Goal: Entertainment & Leisure: Browse casually

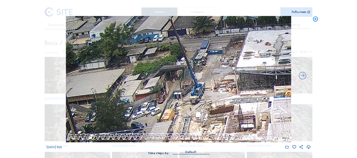
drag, startPoint x: 316, startPoint y: 20, endPoint x: 273, endPoint y: 41, distance: 47.6
click at [315, 20] on icon at bounding box center [315, 19] width 6 height 6
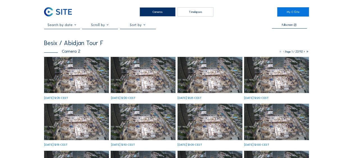
click at [82, 76] on img at bounding box center [76, 75] width 65 height 36
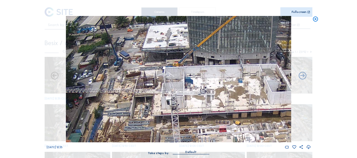
drag, startPoint x: 200, startPoint y: 90, endPoint x: 200, endPoint y: 144, distance: 53.3
click at [200, 144] on div "We 15 Oct 2025 12:35" at bounding box center [179, 83] width 264 height 134
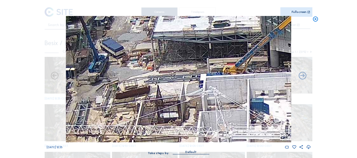
drag, startPoint x: 116, startPoint y: 67, endPoint x: 111, endPoint y: 62, distance: 7.6
click at [111, 62] on img at bounding box center [178, 79] width 225 height 127
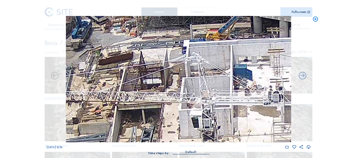
drag, startPoint x: 165, startPoint y: 76, endPoint x: 168, endPoint y: 79, distance: 4.6
click at [159, 61] on img at bounding box center [178, 79] width 225 height 127
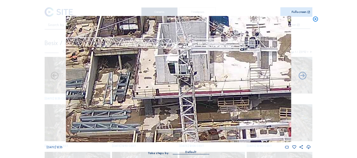
drag, startPoint x: 176, startPoint y: 92, endPoint x: 158, endPoint y: 52, distance: 43.7
click at [158, 52] on img at bounding box center [178, 79] width 225 height 127
drag, startPoint x: 165, startPoint y: 83, endPoint x: 166, endPoint y: 52, distance: 31.2
click at [166, 53] on img at bounding box center [178, 79] width 225 height 127
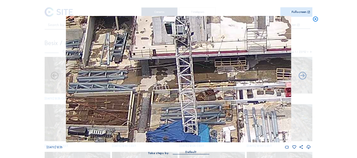
drag, startPoint x: 166, startPoint y: 65, endPoint x: 165, endPoint y: 58, distance: 6.2
click at [165, 59] on img at bounding box center [178, 79] width 225 height 127
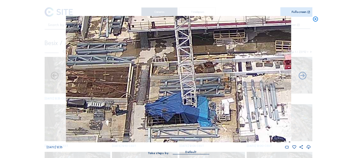
drag, startPoint x: 177, startPoint y: 86, endPoint x: 162, endPoint y: 58, distance: 31.4
click at [164, 43] on img at bounding box center [178, 79] width 225 height 127
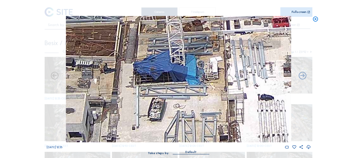
drag, startPoint x: 205, startPoint y: 93, endPoint x: 166, endPoint y: 75, distance: 42.3
click at [170, 76] on img at bounding box center [178, 79] width 225 height 127
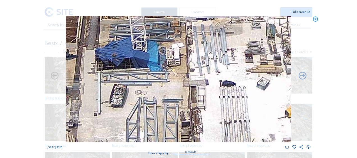
drag, startPoint x: 215, startPoint y: 60, endPoint x: 202, endPoint y: 75, distance: 20.2
click at [202, 75] on img at bounding box center [178, 79] width 225 height 127
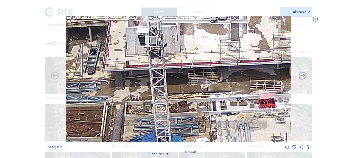
drag, startPoint x: 187, startPoint y: 145, endPoint x: 221, endPoint y: 170, distance: 42.4
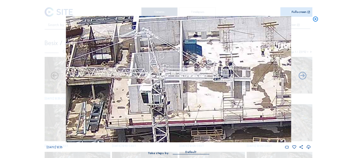
drag, startPoint x: 225, startPoint y: 127, endPoint x: 225, endPoint y: 149, distance: 21.9
click at [225, 150] on div "We 15 Oct 2025 12:35" at bounding box center [179, 83] width 264 height 134
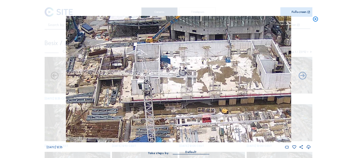
drag, startPoint x: 219, startPoint y: 94, endPoint x: 179, endPoint y: 70, distance: 46.9
click at [179, 70] on img at bounding box center [178, 79] width 225 height 127
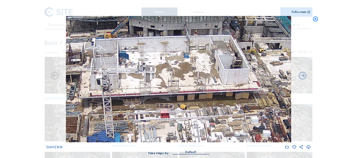
drag, startPoint x: 198, startPoint y: 66, endPoint x: 210, endPoint y: 76, distance: 15.4
click at [184, 66] on img at bounding box center [178, 79] width 225 height 127
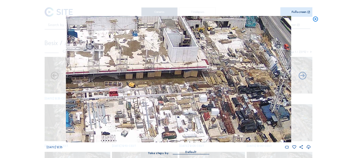
drag, startPoint x: 219, startPoint y: 81, endPoint x: 171, endPoint y: 66, distance: 50.0
click at [164, 58] on img at bounding box center [178, 79] width 225 height 127
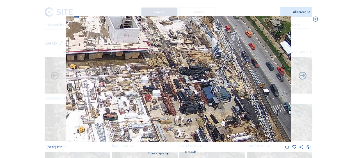
drag, startPoint x: 150, startPoint y: 67, endPoint x: 146, endPoint y: 67, distance: 4.8
click at [146, 67] on img at bounding box center [178, 79] width 225 height 127
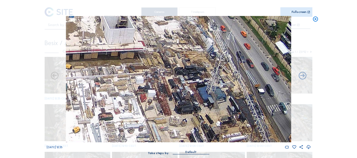
drag, startPoint x: 181, startPoint y: 76, endPoint x: 234, endPoint y: 92, distance: 55.1
click at [234, 92] on img at bounding box center [178, 79] width 225 height 127
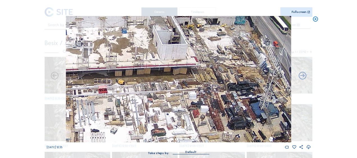
drag, startPoint x: 218, startPoint y: 99, endPoint x: 226, endPoint y: 101, distance: 8.5
click at [228, 102] on img at bounding box center [178, 79] width 225 height 127
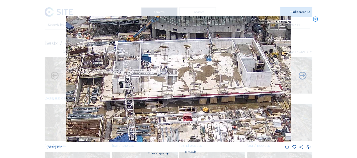
drag, startPoint x: 206, startPoint y: 98, endPoint x: 208, endPoint y: 95, distance: 3.4
click at [210, 99] on img at bounding box center [178, 79] width 225 height 127
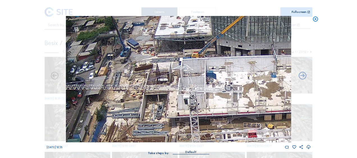
click at [226, 106] on img at bounding box center [178, 79] width 225 height 127
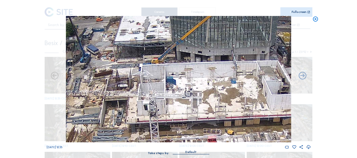
drag, startPoint x: 249, startPoint y: 107, endPoint x: 204, endPoint y: 94, distance: 46.9
click at [152, 77] on img at bounding box center [178, 79] width 225 height 127
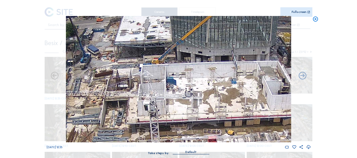
drag, startPoint x: 220, startPoint y: 96, endPoint x: 152, endPoint y: 79, distance: 70.1
click at [155, 79] on img at bounding box center [178, 79] width 225 height 127
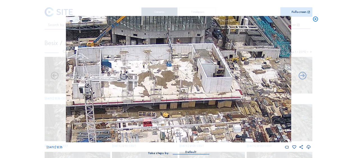
click at [159, 82] on img at bounding box center [178, 79] width 225 height 127
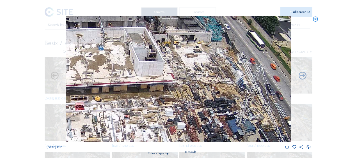
drag, startPoint x: 222, startPoint y: 113, endPoint x: 191, endPoint y: 78, distance: 46.8
click at [191, 78] on img at bounding box center [178, 79] width 225 height 127
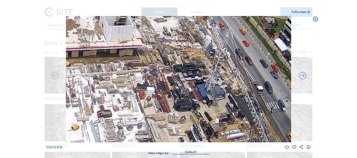
click at [180, 41] on img at bounding box center [178, 79] width 225 height 127
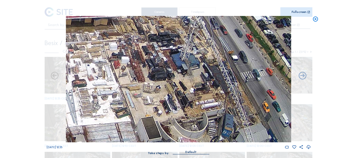
drag, startPoint x: 186, startPoint y: 94, endPoint x: 188, endPoint y: 57, distance: 37.7
click at [188, 57] on img at bounding box center [178, 79] width 225 height 127
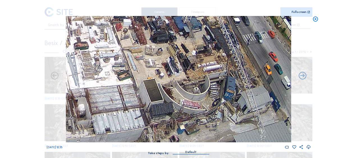
click at [174, 79] on img at bounding box center [178, 79] width 225 height 127
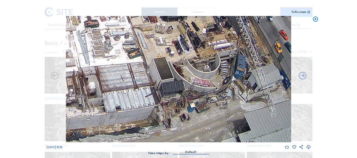
drag, startPoint x: 170, startPoint y: 82, endPoint x: 175, endPoint y: 51, distance: 31.7
click at [180, 47] on img at bounding box center [178, 79] width 225 height 127
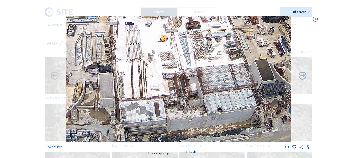
drag, startPoint x: 127, startPoint y: 77, endPoint x: 212, endPoint y: 70, distance: 85.0
click at [212, 70] on img at bounding box center [178, 79] width 225 height 127
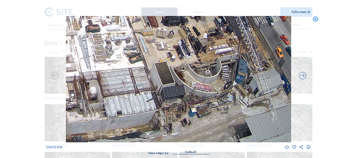
drag, startPoint x: 240, startPoint y: 65, endPoint x: 141, endPoint y: 64, distance: 99.4
click at [141, 64] on img at bounding box center [178, 79] width 225 height 127
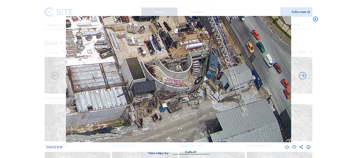
drag, startPoint x: 220, startPoint y: 84, endPoint x: 165, endPoint y: 73, distance: 56.0
click at [149, 78] on img at bounding box center [178, 79] width 225 height 127
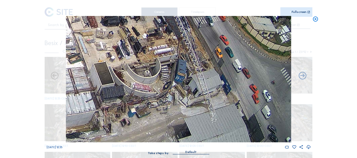
drag, startPoint x: 220, startPoint y: 134, endPoint x: 205, endPoint y: 118, distance: 21.6
click at [217, 131] on img at bounding box center [178, 79] width 225 height 127
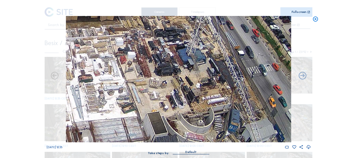
drag, startPoint x: 95, startPoint y: 47, endPoint x: 137, endPoint y: 85, distance: 56.9
click at [154, 108] on img at bounding box center [178, 79] width 225 height 127
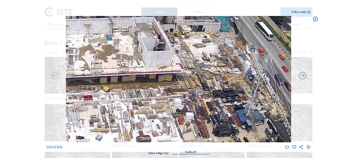
drag, startPoint x: 98, startPoint y: 53, endPoint x: 117, endPoint y: 75, distance: 28.9
click at [154, 108] on img at bounding box center [178, 79] width 225 height 127
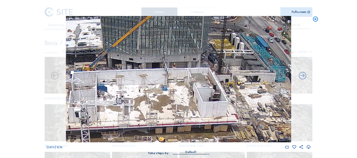
drag, startPoint x: 88, startPoint y: 48, endPoint x: 139, endPoint y: 94, distance: 68.4
click at [142, 96] on img at bounding box center [178, 79] width 225 height 127
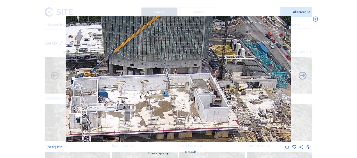
click at [141, 75] on img at bounding box center [178, 79] width 225 height 127
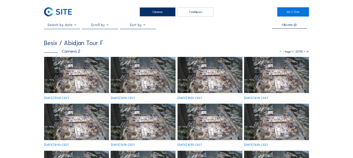
click at [87, 83] on img at bounding box center [76, 75] width 65 height 36
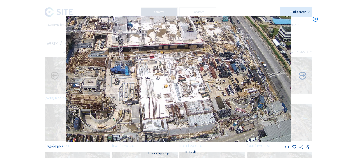
drag, startPoint x: 123, startPoint y: 76, endPoint x: 171, endPoint y: 62, distance: 50.2
click at [171, 62] on img at bounding box center [178, 79] width 225 height 127
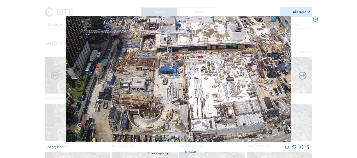
drag, startPoint x: 141, startPoint y: 89, endPoint x: 158, endPoint y: 81, distance: 18.1
click at [157, 82] on img at bounding box center [178, 79] width 225 height 127
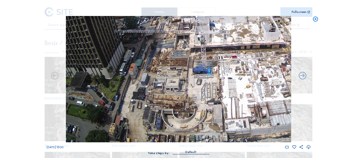
drag, startPoint x: 142, startPoint y: 135, endPoint x: 161, endPoint y: 111, distance: 31.1
click at [161, 110] on img at bounding box center [178, 79] width 225 height 127
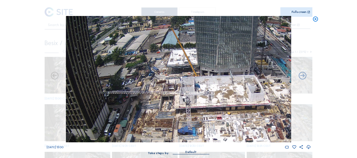
drag, startPoint x: 162, startPoint y: 66, endPoint x: 147, endPoint y: 127, distance: 62.9
click at [147, 127] on img at bounding box center [178, 79] width 225 height 127
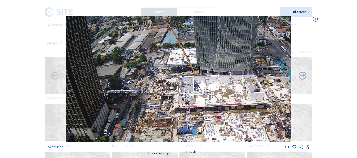
drag, startPoint x: 189, startPoint y: 99, endPoint x: 140, endPoint y: 92, distance: 50.0
click at [140, 92] on img at bounding box center [178, 79] width 225 height 127
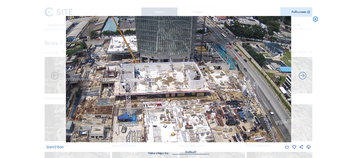
drag, startPoint x: 248, startPoint y: 110, endPoint x: 237, endPoint y: 105, distance: 11.7
click at [237, 105] on img at bounding box center [178, 79] width 225 height 127
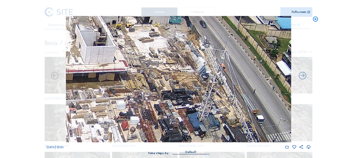
drag, startPoint x: 263, startPoint y: 110, endPoint x: 237, endPoint y: 110, distance: 25.8
click at [237, 110] on img at bounding box center [178, 79] width 225 height 127
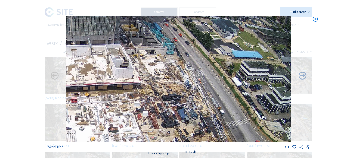
drag, startPoint x: 119, startPoint y: 99, endPoint x: 213, endPoint y: 99, distance: 94.6
click at [213, 99] on img at bounding box center [178, 79] width 225 height 127
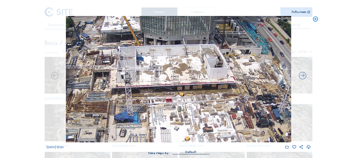
drag, startPoint x: 150, startPoint y: 109, endPoint x: 185, endPoint y: 102, distance: 35.7
click at [178, 104] on img at bounding box center [178, 79] width 225 height 127
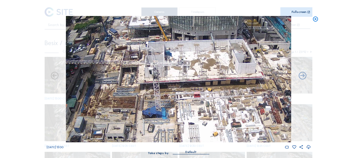
drag, startPoint x: 149, startPoint y: 108, endPoint x: 172, endPoint y: 101, distance: 23.6
click at [169, 102] on img at bounding box center [178, 79] width 225 height 127
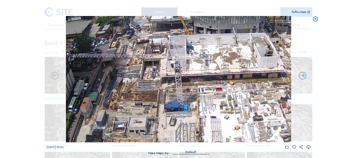
drag, startPoint x: 141, startPoint y: 103, endPoint x: 153, endPoint y: 105, distance: 12.8
click at [153, 105] on img at bounding box center [178, 79] width 225 height 127
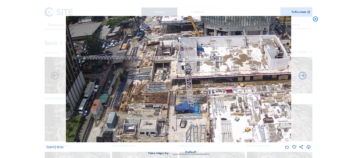
click at [138, 95] on img at bounding box center [178, 79] width 225 height 127
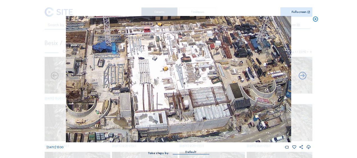
drag, startPoint x: 200, startPoint y: 99, endPoint x: 141, endPoint y: 46, distance: 79.3
click at [118, 37] on img at bounding box center [178, 79] width 225 height 127
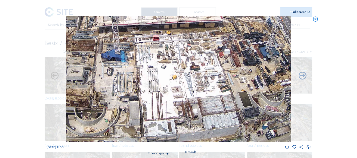
drag, startPoint x: 159, startPoint y: 72, endPoint x: 174, endPoint y: 77, distance: 16.2
click at [174, 77] on img at bounding box center [178, 79] width 225 height 127
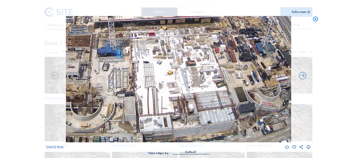
drag, startPoint x: 236, startPoint y: 116, endPoint x: 206, endPoint y: 94, distance: 37.2
click at [206, 94] on img at bounding box center [178, 79] width 225 height 127
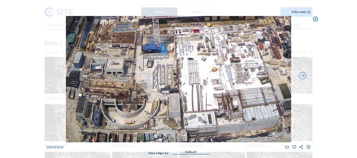
drag, startPoint x: 206, startPoint y: 112, endPoint x: 218, endPoint y: 108, distance: 12.5
click at [218, 108] on img at bounding box center [178, 79] width 225 height 127
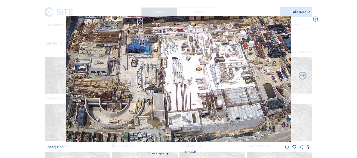
drag, startPoint x: 177, startPoint y: 117, endPoint x: 161, endPoint y: 91, distance: 30.0
click at [161, 91] on img at bounding box center [178, 79] width 225 height 127
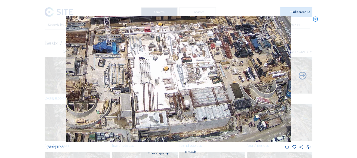
drag, startPoint x: 225, startPoint y: 117, endPoint x: 166, endPoint y: 98, distance: 61.4
click at [166, 98] on img at bounding box center [178, 79] width 225 height 127
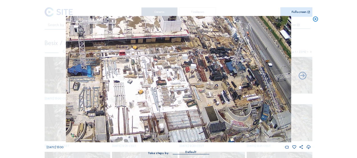
drag, startPoint x: 204, startPoint y: 44, endPoint x: 203, endPoint y: 66, distance: 22.5
click at [203, 66] on img at bounding box center [178, 79] width 225 height 127
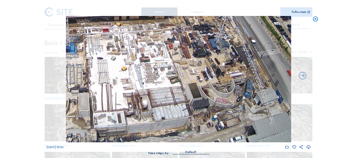
drag, startPoint x: 208, startPoint y: 110, endPoint x: 193, endPoint y: 74, distance: 39.1
click at [193, 74] on img at bounding box center [178, 79] width 225 height 127
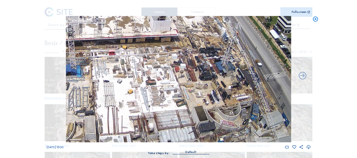
drag, startPoint x: 204, startPoint y: 67, endPoint x: 206, endPoint y: 88, distance: 20.4
click at [208, 86] on img at bounding box center [178, 79] width 225 height 127
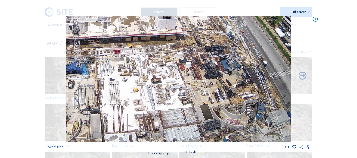
drag, startPoint x: 173, startPoint y: 84, endPoint x: 193, endPoint y: 80, distance: 20.7
click at [193, 80] on img at bounding box center [178, 79] width 225 height 127
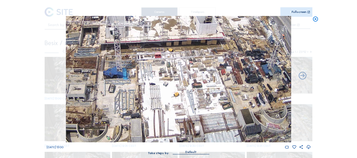
drag, startPoint x: 147, startPoint y: 74, endPoint x: 158, endPoint y: 83, distance: 14.6
click at [167, 82] on img at bounding box center [178, 79] width 225 height 127
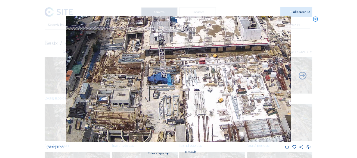
drag, startPoint x: 116, startPoint y: 75, endPoint x: 140, endPoint y: 85, distance: 26.2
click at [166, 80] on img at bounding box center [178, 79] width 225 height 127
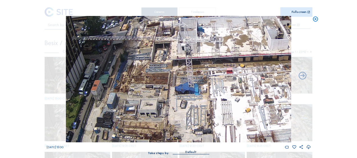
drag, startPoint x: 161, startPoint y: 93, endPoint x: 158, endPoint y: 94, distance: 4.2
click at [165, 94] on img at bounding box center [178, 79] width 225 height 127
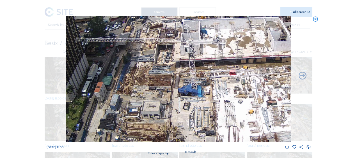
drag, startPoint x: 139, startPoint y: 67, endPoint x: 166, endPoint y: 92, distance: 37.1
click at [166, 92] on img at bounding box center [178, 79] width 225 height 127
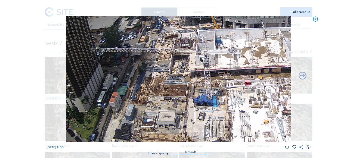
drag, startPoint x: 172, startPoint y: 95, endPoint x: 142, endPoint y: 50, distance: 54.8
click at [142, 50] on img at bounding box center [178, 79] width 225 height 127
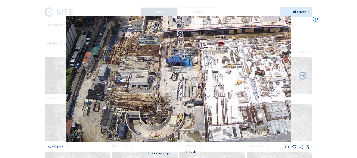
drag, startPoint x: 200, startPoint y: 88, endPoint x: 176, endPoint y: 83, distance: 24.8
click at [176, 83] on img at bounding box center [178, 79] width 225 height 127
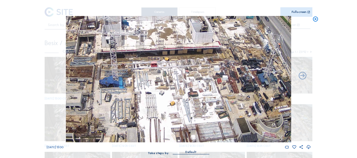
drag, startPoint x: 230, startPoint y: 82, endPoint x: 192, endPoint y: 109, distance: 46.3
click at [192, 109] on img at bounding box center [178, 79] width 225 height 127
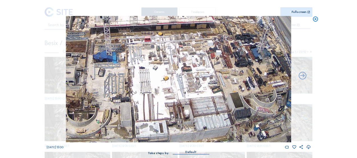
drag, startPoint x: 177, startPoint y: 92, endPoint x: 169, endPoint y: 61, distance: 31.7
click at [169, 61] on img at bounding box center [178, 79] width 225 height 127
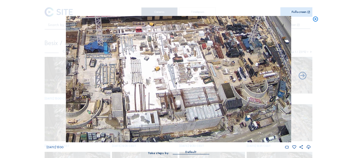
drag, startPoint x: 174, startPoint y: 74, endPoint x: 166, endPoint y: 54, distance: 21.1
click at [166, 54] on img at bounding box center [178, 79] width 225 height 127
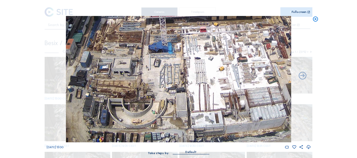
drag, startPoint x: 157, startPoint y: 54, endPoint x: 223, endPoint y: 54, distance: 66.0
click at [223, 54] on img at bounding box center [178, 79] width 225 height 127
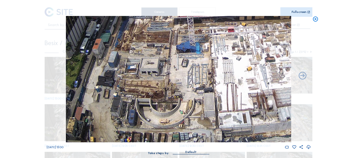
drag, startPoint x: 167, startPoint y: 74, endPoint x: 196, endPoint y: 67, distance: 29.5
click at [196, 67] on img at bounding box center [178, 79] width 225 height 127
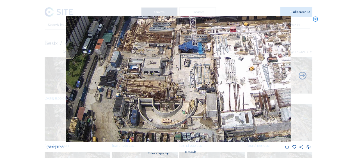
drag, startPoint x: 208, startPoint y: 78, endPoint x: 218, endPoint y: 34, distance: 45.4
click at [218, 34] on img at bounding box center [178, 79] width 225 height 127
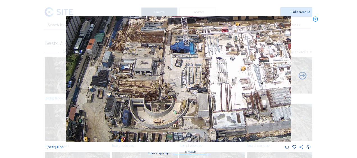
drag, startPoint x: 211, startPoint y: 85, endPoint x: 181, endPoint y: 76, distance: 31.6
click at [181, 76] on img at bounding box center [178, 79] width 225 height 127
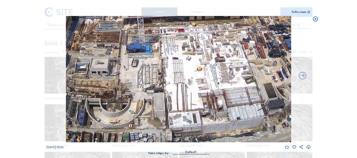
drag, startPoint x: 204, startPoint y: 74, endPoint x: 179, endPoint y: 68, distance: 26.4
click at [179, 68] on img at bounding box center [178, 79] width 225 height 127
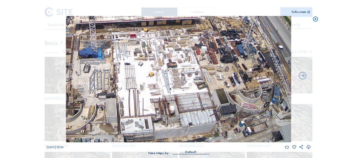
drag, startPoint x: 232, startPoint y: 54, endPoint x: 208, endPoint y: 59, distance: 24.0
click at [208, 59] on img at bounding box center [178, 79] width 225 height 127
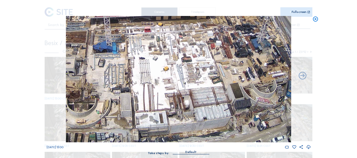
drag, startPoint x: 144, startPoint y: 92, endPoint x: 199, endPoint y: 70, distance: 59.0
click at [201, 69] on img at bounding box center [178, 79] width 225 height 127
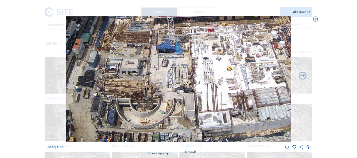
drag, startPoint x: 134, startPoint y: 76, endPoint x: 162, endPoint y: 64, distance: 30.1
click at [179, 38] on img at bounding box center [178, 79] width 225 height 127
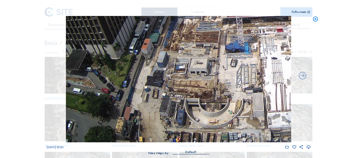
drag, startPoint x: 137, startPoint y: 82, endPoint x: 161, endPoint y: 38, distance: 50.0
click at [161, 38] on img at bounding box center [178, 79] width 225 height 127
drag, startPoint x: 201, startPoint y: 112, endPoint x: 204, endPoint y: 81, distance: 31.0
click at [204, 81] on img at bounding box center [178, 79] width 225 height 127
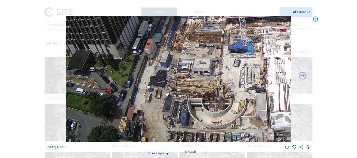
click at [314, 19] on icon at bounding box center [315, 19] width 6 height 6
